Goal: Task Accomplishment & Management: Complete application form

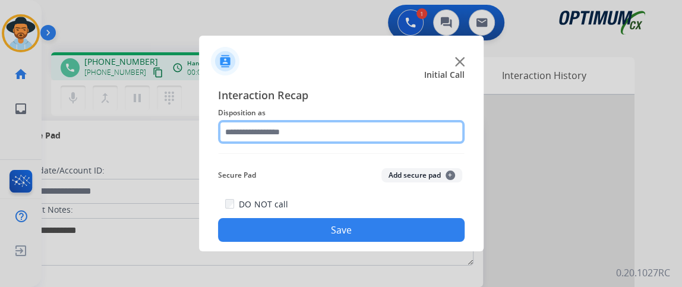
click at [318, 129] on input "text" at bounding box center [341, 132] width 247 height 24
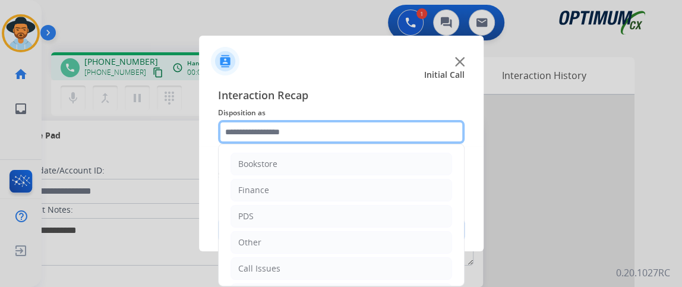
scroll to position [78, 0]
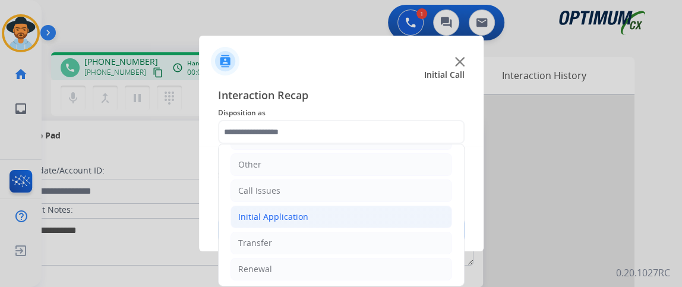
click at [404, 207] on li "Initial Application" at bounding box center [342, 217] width 222 height 23
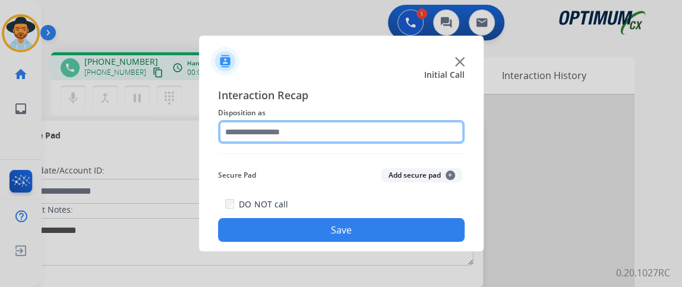
click at [357, 122] on input "text" at bounding box center [341, 132] width 247 height 24
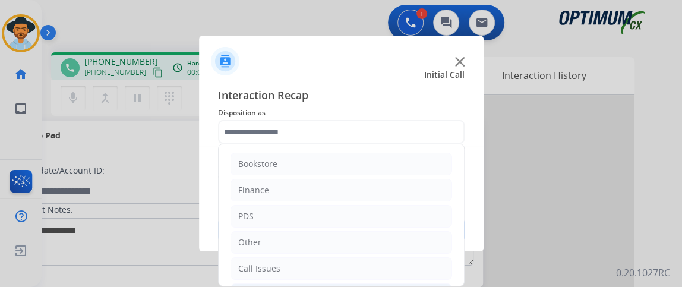
click at [465, 153] on div "Interaction Recap Disposition as Bookstore Finance PDS Other Call Issues Initia…" at bounding box center [341, 164] width 285 height 174
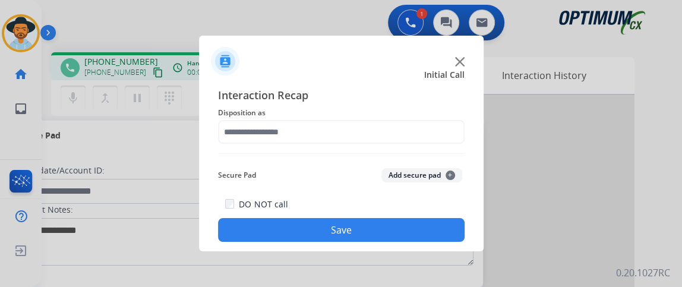
drag, startPoint x: 461, startPoint y: 153, endPoint x: 461, endPoint y: 169, distance: 16.6
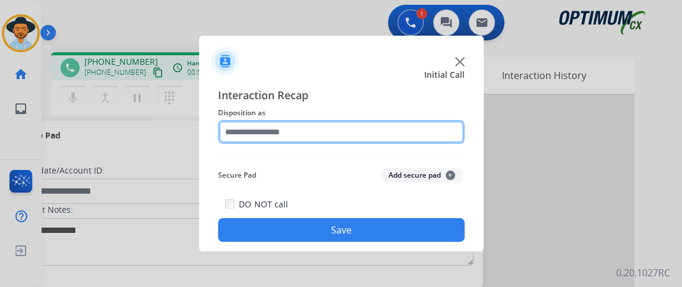
click at [416, 130] on input "text" at bounding box center [341, 132] width 247 height 24
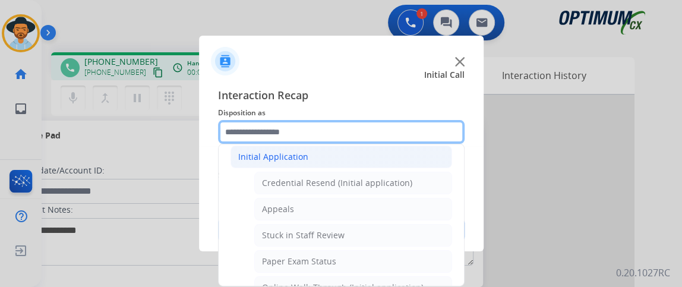
scroll to position [197, 0]
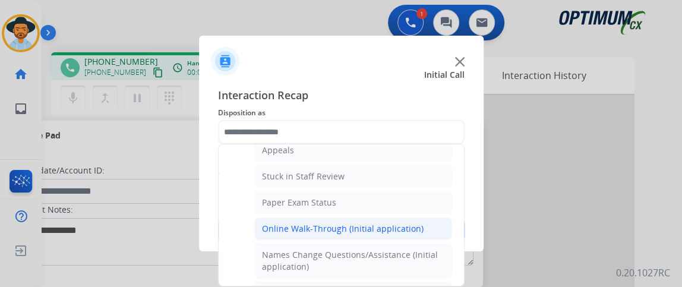
click at [415, 217] on li "Online Walk-Through (Initial application)" at bounding box center [353, 228] width 198 height 23
type input "**********"
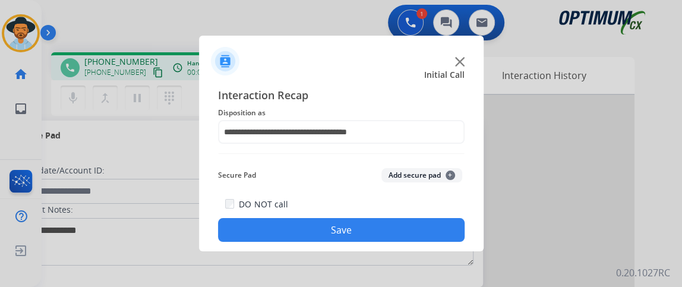
click at [415, 216] on div "DO NOT call Save" at bounding box center [341, 219] width 247 height 45
click at [415, 220] on button "Save" at bounding box center [341, 230] width 247 height 24
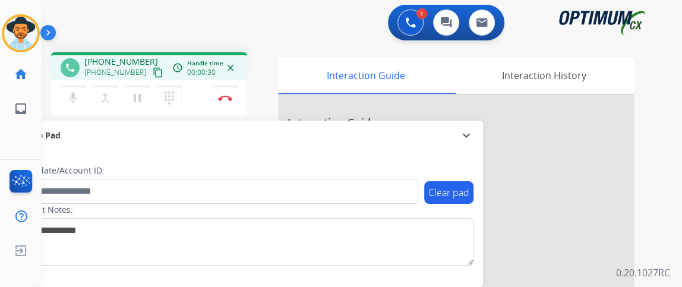
click at [153, 70] on mat-icon "content_copy" at bounding box center [158, 72] width 11 height 11
click at [153, 75] on mat-icon "content_copy" at bounding box center [158, 72] width 11 height 11
click at [82, 99] on button "mic Mute" at bounding box center [73, 98] width 25 height 25
click at [65, 94] on button "mic_off Mute" at bounding box center [73, 98] width 25 height 25
click at [223, 103] on button "Disconnect" at bounding box center [225, 98] width 25 height 25
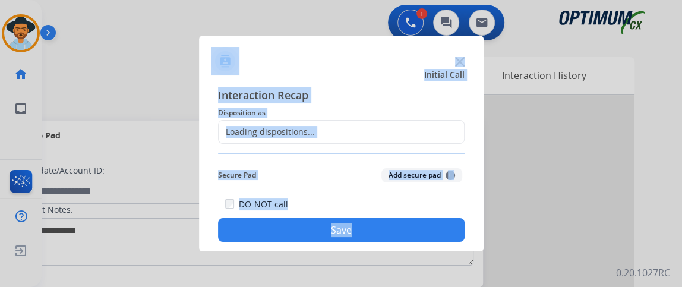
click at [329, 137] on div "Loading dispositions..." at bounding box center [341, 132] width 247 height 24
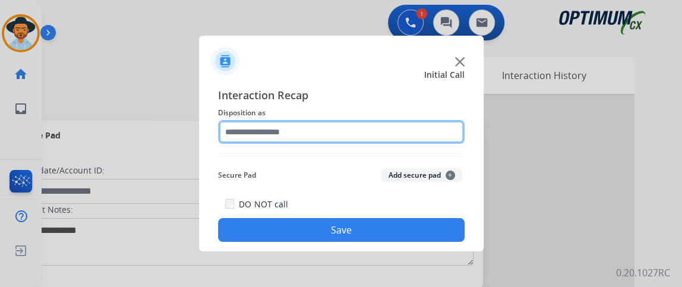
click at [327, 137] on input "text" at bounding box center [341, 132] width 247 height 24
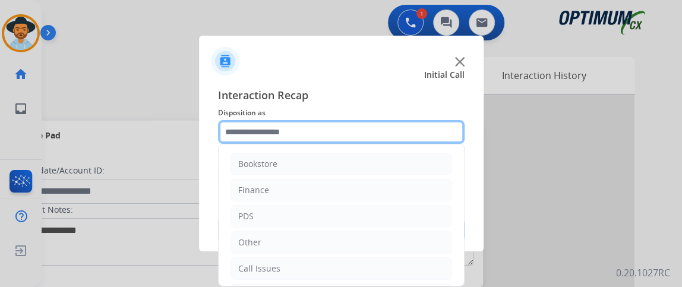
scroll to position [78, 0]
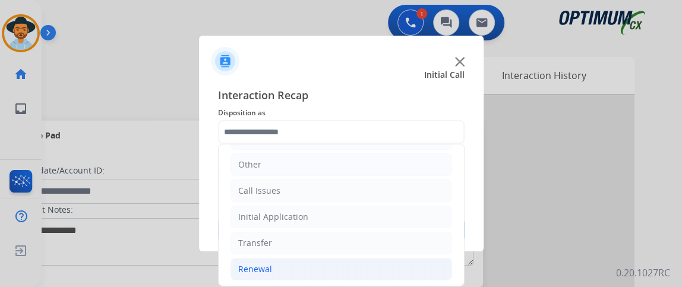
click at [405, 266] on li "Renewal" at bounding box center [342, 269] width 222 height 23
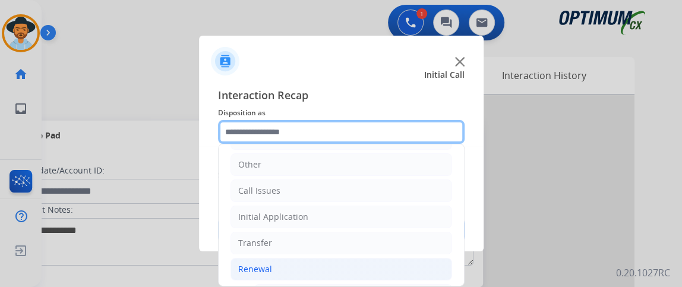
scroll to position [450, 0]
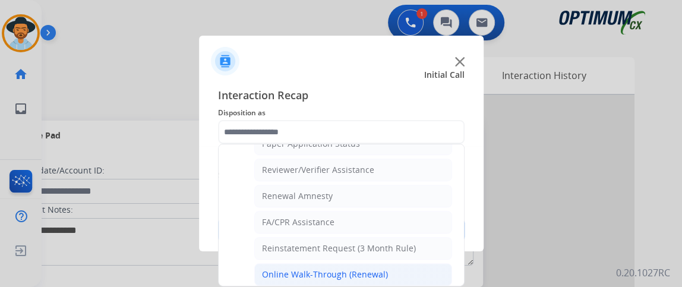
click at [425, 266] on li "Online Walk-Through (Renewal)" at bounding box center [353, 274] width 198 height 23
type input "**********"
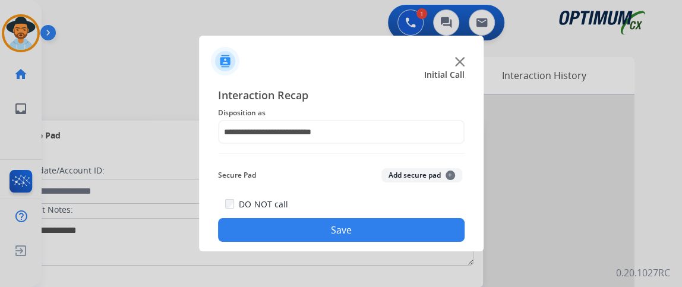
click at [401, 238] on button "Save" at bounding box center [341, 230] width 247 height 24
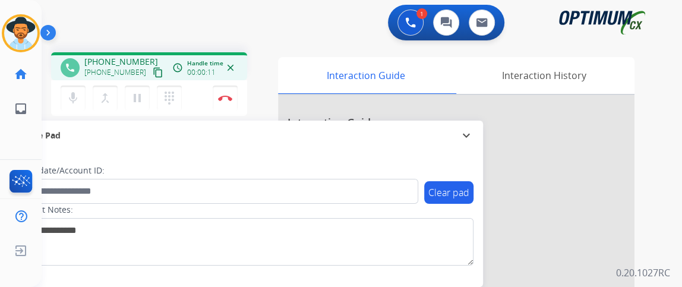
click at [153, 72] on mat-icon "content_copy" at bounding box center [158, 72] width 11 height 11
click at [72, 106] on button "mic Mute" at bounding box center [73, 98] width 25 height 25
click at [76, 94] on mat-icon "mic_off" at bounding box center [73, 98] width 14 height 14
click at [80, 93] on button "mic Mute" at bounding box center [73, 98] width 25 height 25
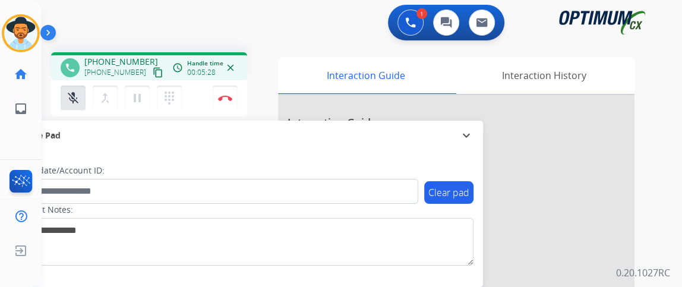
click at [79, 158] on div "Clear pad Candidate/Account ID: Contact Notes:" at bounding box center [244, 218] width 477 height 137
click at [75, 99] on mat-icon "mic_off" at bounding box center [73, 98] width 14 height 14
click at [76, 99] on mat-icon "mic" at bounding box center [73, 98] width 14 height 14
click at [71, 103] on mat-icon "mic_off" at bounding box center [73, 98] width 14 height 14
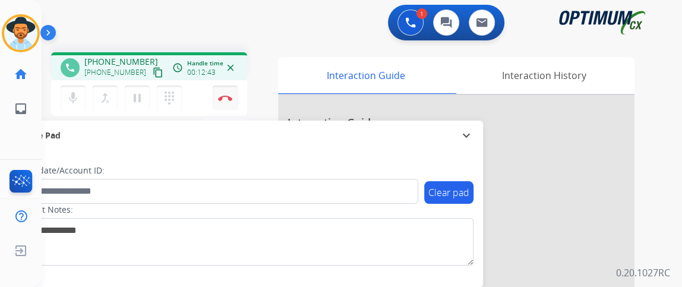
click at [217, 102] on button "Disconnect" at bounding box center [225, 98] width 25 height 25
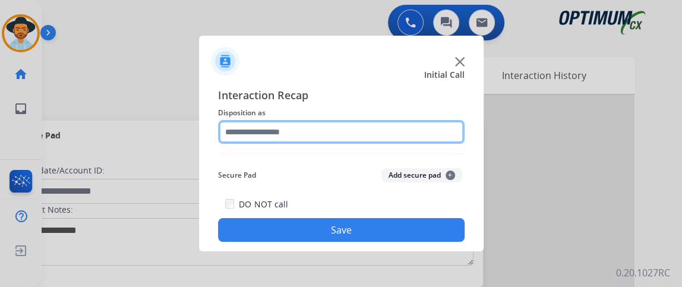
click at [339, 130] on input "text" at bounding box center [341, 132] width 247 height 24
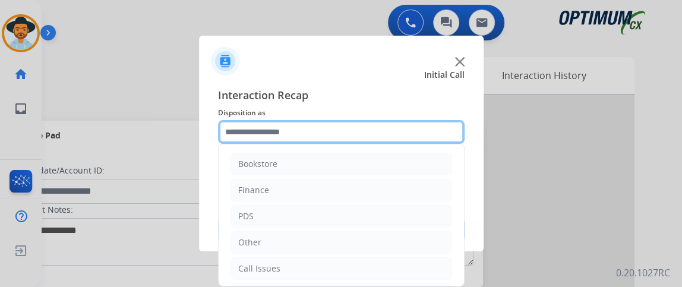
scroll to position [78, 0]
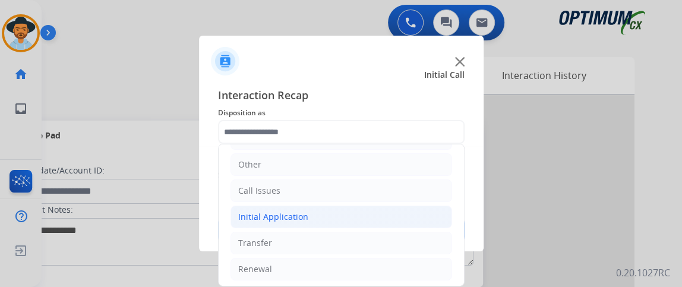
click at [379, 206] on li "Initial Application" at bounding box center [342, 217] width 222 height 23
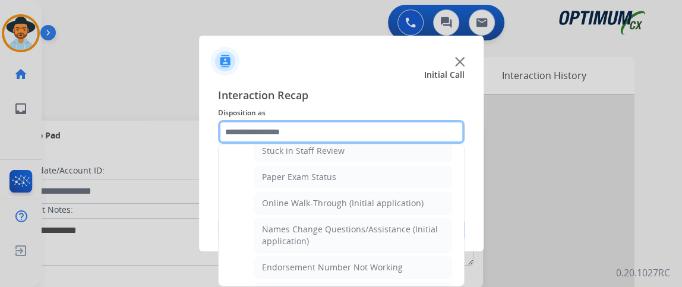
scroll to position [225, 0]
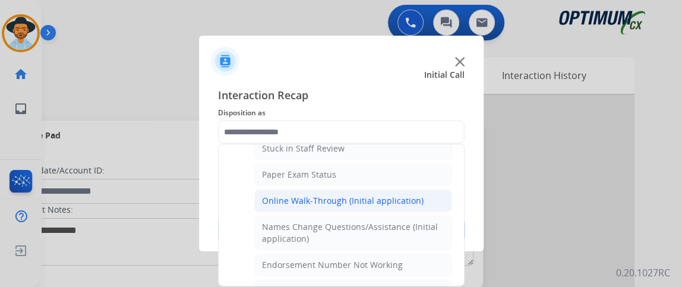
click at [426, 192] on li "Online Walk-Through (Initial application)" at bounding box center [353, 201] width 198 height 23
type input "**********"
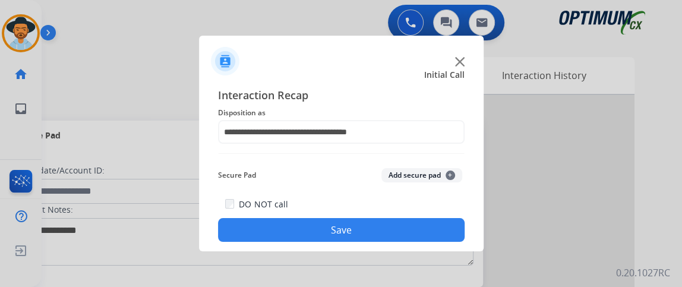
click at [417, 229] on button "Save" at bounding box center [341, 230] width 247 height 24
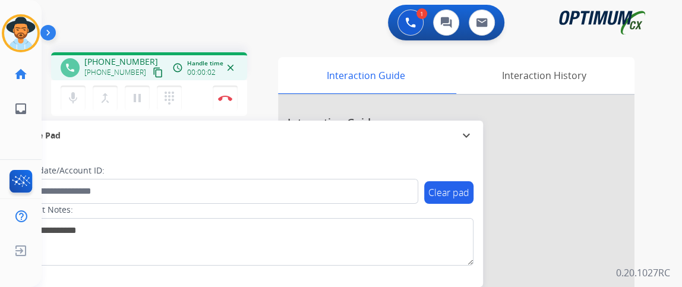
click at [153, 70] on mat-icon "content_copy" at bounding box center [158, 72] width 11 height 11
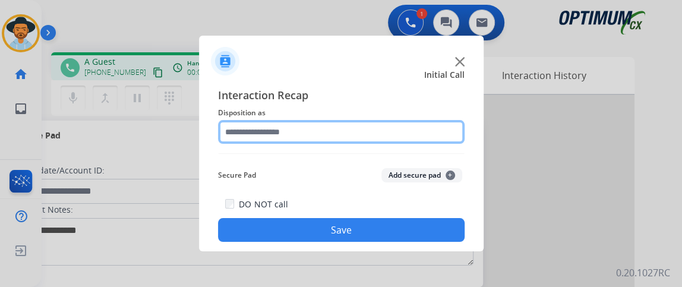
click at [345, 132] on input "text" at bounding box center [341, 132] width 247 height 24
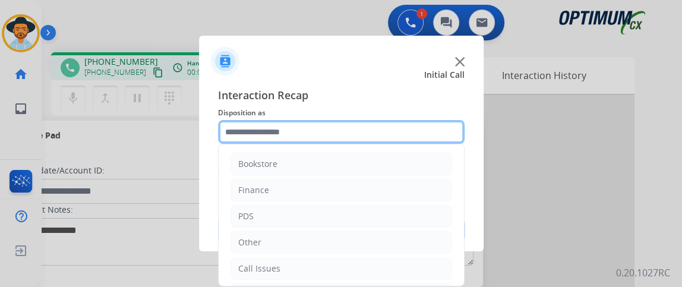
scroll to position [78, 0]
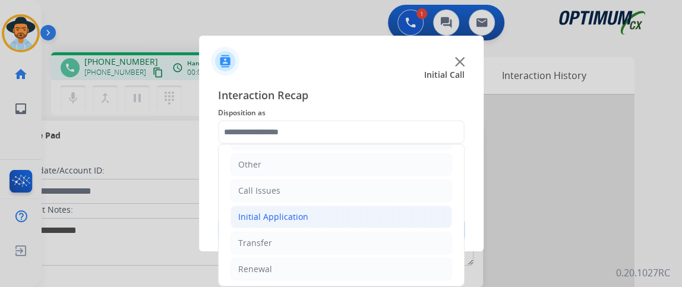
click at [387, 213] on li "Initial Application" at bounding box center [342, 217] width 222 height 23
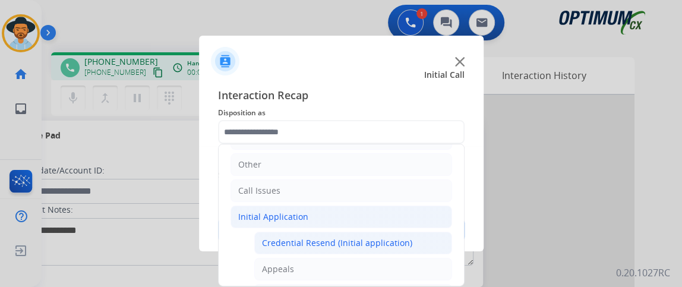
click at [384, 237] on div "Credential Resend (Initial application)" at bounding box center [337, 243] width 150 height 12
type input "**********"
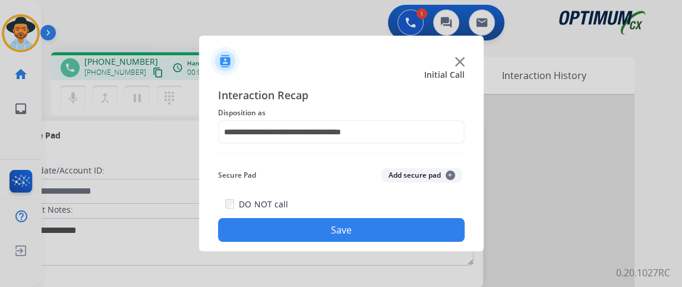
click at [384, 235] on button "Save" at bounding box center [341, 230] width 247 height 24
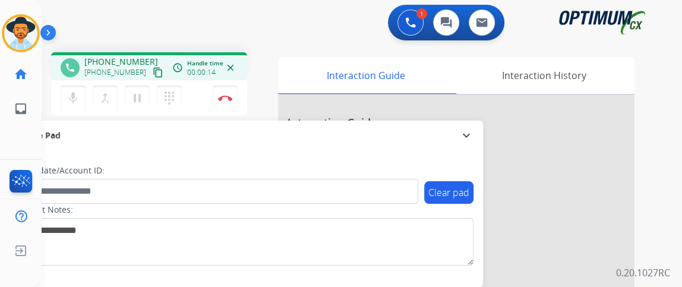
click at [153, 71] on mat-icon "content_copy" at bounding box center [158, 72] width 11 height 11
